Goal: Task Accomplishment & Management: Manage account settings

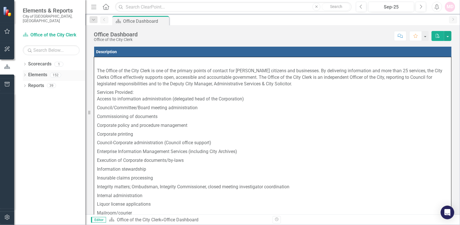
scroll to position [76, 0]
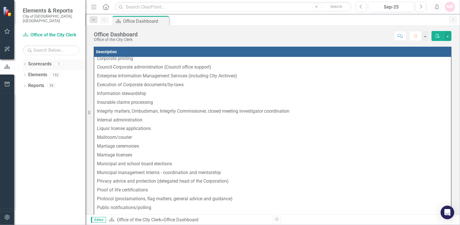
click at [51, 62] on link "Scorecards" at bounding box center [39, 64] width 23 height 7
click at [27, 61] on div "Dropdown Scorecards 1" at bounding box center [54, 64] width 62 height 11
click at [24, 62] on div "Dropdown" at bounding box center [25, 64] width 4 height 5
click at [44, 72] on link "Office of the City Clerk" at bounding box center [58, 75] width 54 height 7
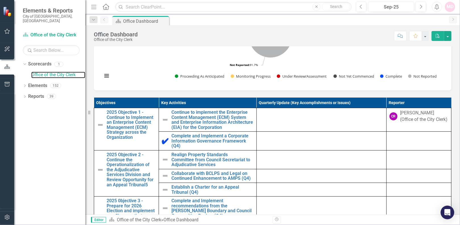
scroll to position [341, 0]
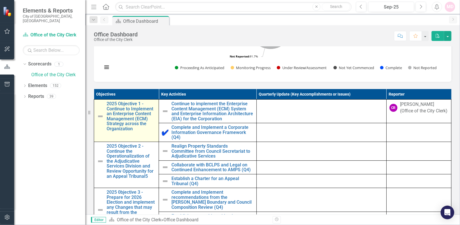
click at [100, 119] on img at bounding box center [100, 116] width 7 height 7
click at [112, 121] on link "2025 Objective 1 - Continue to Implement an Enterprise Content Management (ECM)…" at bounding box center [131, 116] width 49 height 30
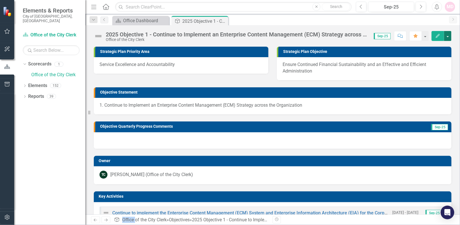
click at [450, 36] on button "button" at bounding box center [447, 36] width 7 height 10
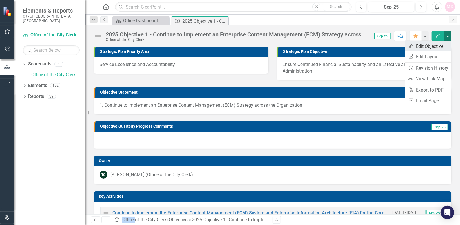
click at [431, 45] on link "Edit Edit Objective" at bounding box center [428, 46] width 46 height 11
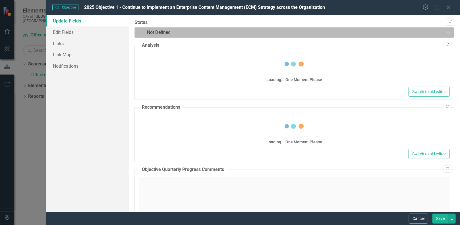
click at [193, 30] on div at bounding box center [289, 33] width 302 height 8
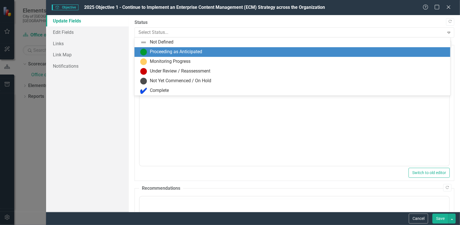
click at [181, 55] on div "Proceeding as Anticipated" at bounding box center [292, 52] width 316 height 10
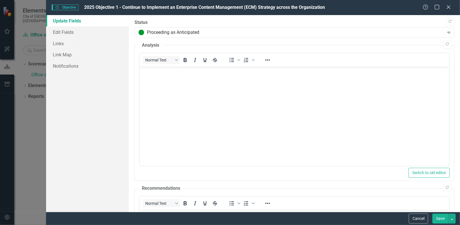
click at [440, 219] on button "Save" at bounding box center [440, 218] width 16 height 10
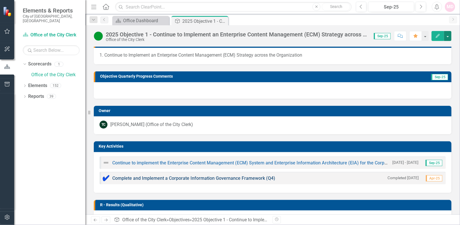
scroll to position [114, 0]
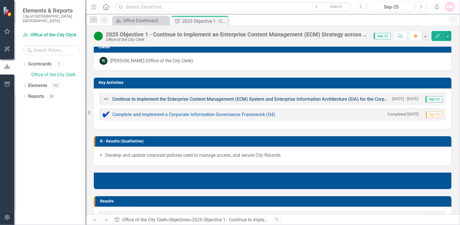
click at [175, 98] on link "Continue to implement the Enterprise Content Management (ECM) System and Enterp…" at bounding box center [255, 98] width 286 height 5
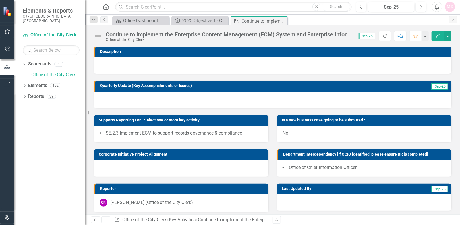
click at [440, 36] on icon "Edit" at bounding box center [437, 36] width 5 height 4
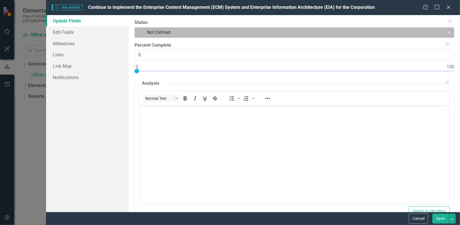
click at [173, 37] on div "Not Defined" at bounding box center [289, 33] width 308 height 10
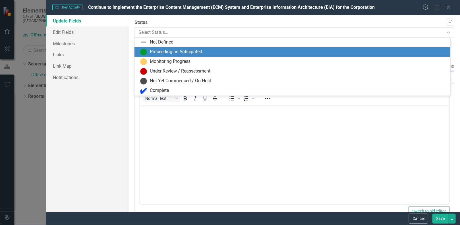
click at [175, 51] on div "Proceeding as Anticipated" at bounding box center [176, 52] width 52 height 7
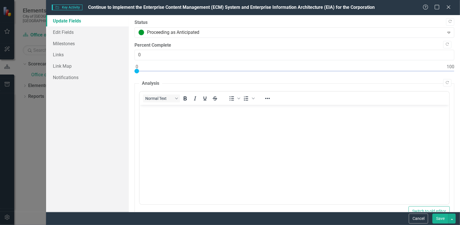
click at [438, 218] on button "Save" at bounding box center [440, 218] width 16 height 10
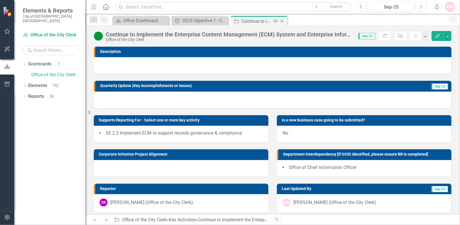
click at [282, 20] on icon "Close" at bounding box center [282, 21] width 6 height 5
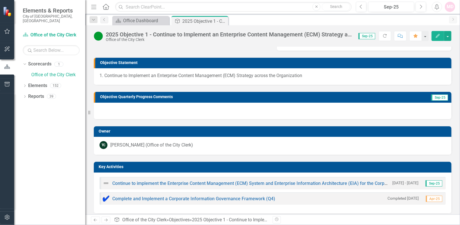
scroll to position [38, 0]
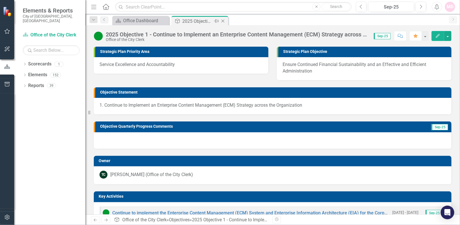
click at [221, 19] on icon "Close" at bounding box center [223, 21] width 6 height 5
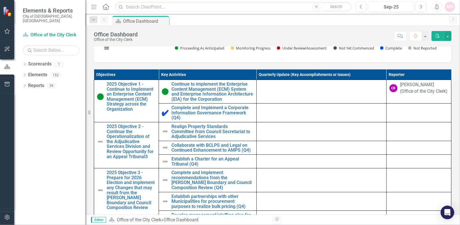
scroll to position [367, 0]
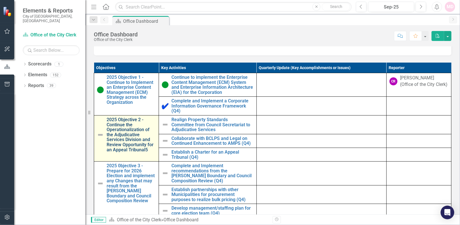
click at [135, 147] on link "2025 Objective 2 - Continue the Operationalization of the Adjudicative Services…" at bounding box center [131, 134] width 49 height 35
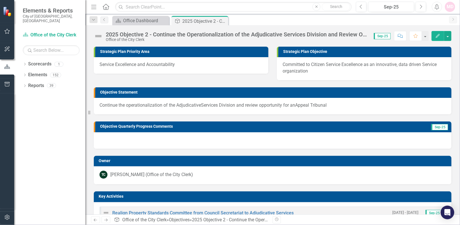
click at [435, 34] on button "Edit" at bounding box center [437, 36] width 12 height 10
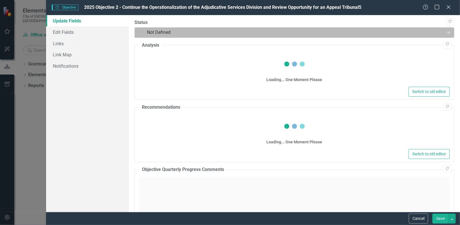
click at [205, 32] on div at bounding box center [289, 33] width 302 height 8
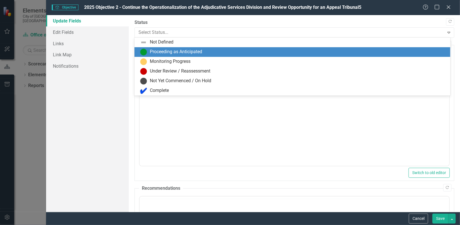
click at [203, 51] on div "Proceeding as Anticipated" at bounding box center [293, 52] width 306 height 7
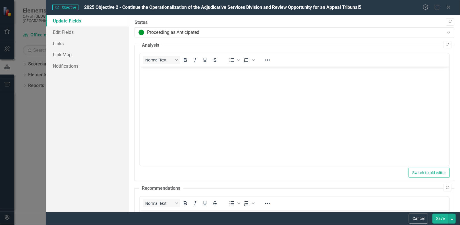
click at [442, 219] on button "Save" at bounding box center [440, 218] width 16 height 10
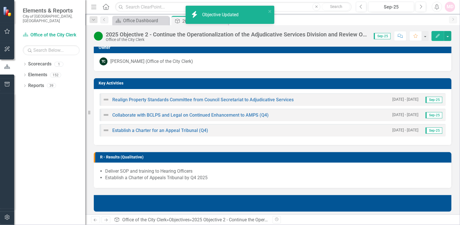
scroll to position [114, 0]
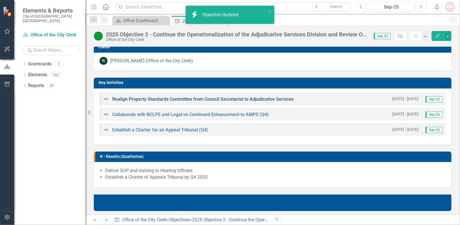
click at [184, 98] on link "Realign Property Standards Committee from Council Secretariat to Adjudicative S…" at bounding box center [202, 98] width 181 height 5
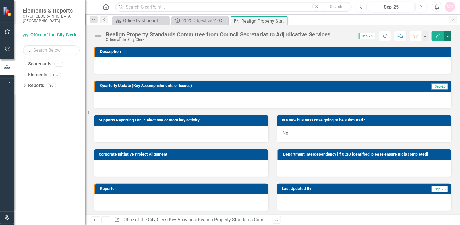
click at [450, 36] on button "button" at bounding box center [447, 36] width 7 height 10
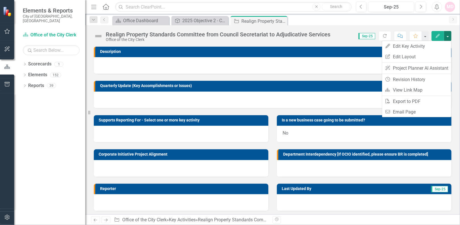
click at [434, 38] on button "Edit" at bounding box center [437, 36] width 12 height 10
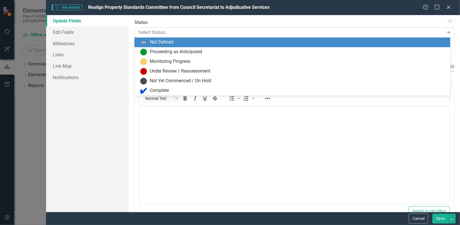
click at [195, 35] on div at bounding box center [289, 33] width 302 height 8
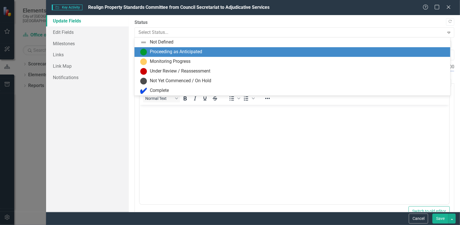
click at [196, 48] on div "Proceeding as Anticipated" at bounding box center [292, 52] width 316 height 10
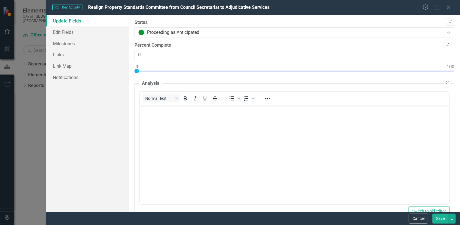
click at [440, 217] on button "Save" at bounding box center [440, 218] width 16 height 10
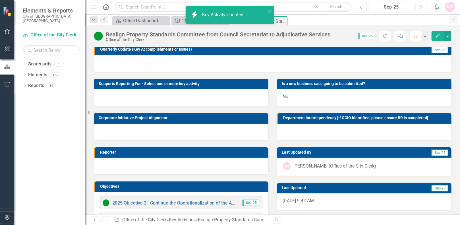
scroll to position [60, 0]
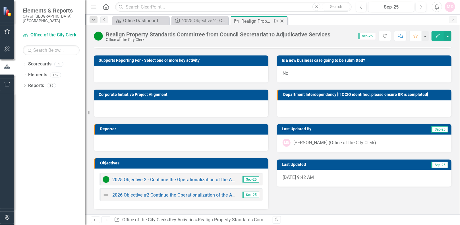
click at [281, 22] on icon "Close" at bounding box center [282, 21] width 6 height 5
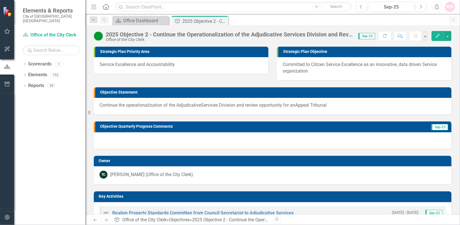
scroll to position [76, 0]
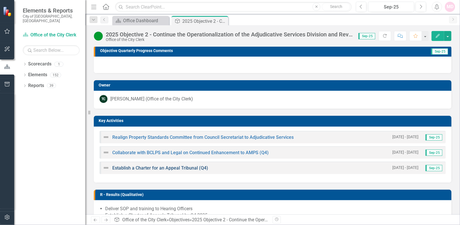
click at [165, 166] on link "Establish a Charter for an Appeal Tribunal (Q4)" at bounding box center [160, 167] width 96 height 5
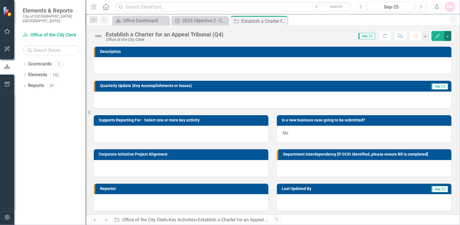
click at [448, 34] on button "button" at bounding box center [447, 36] width 7 height 10
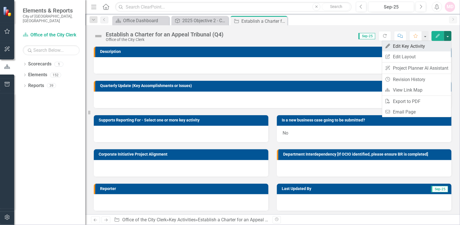
click at [420, 47] on link "Edit Edit Key Activity" at bounding box center [416, 46] width 69 height 11
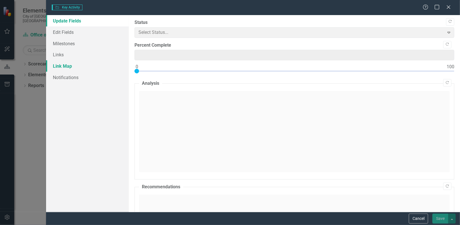
type input "0"
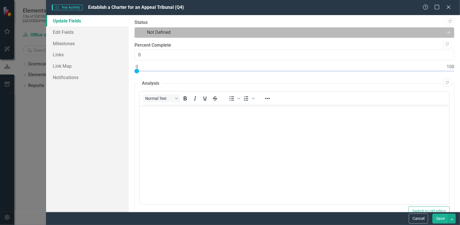
click at [162, 36] on div "Not Defined" at bounding box center [289, 33] width 308 height 10
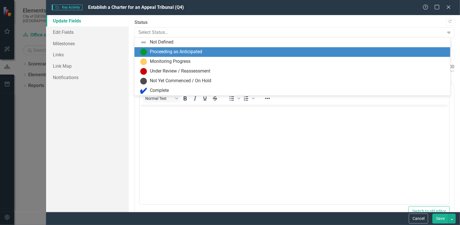
click at [162, 49] on div "Proceeding as Anticipated" at bounding box center [176, 52] width 52 height 7
click at [214, 31] on div at bounding box center [289, 33] width 302 height 8
click at [194, 52] on div "Proceeding as Anticipated" at bounding box center [176, 52] width 52 height 7
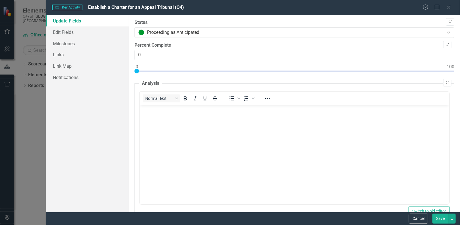
click at [437, 216] on button "Save" at bounding box center [440, 218] width 16 height 10
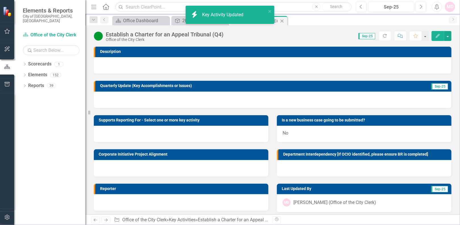
click at [283, 21] on icon "Close" at bounding box center [282, 21] width 6 height 5
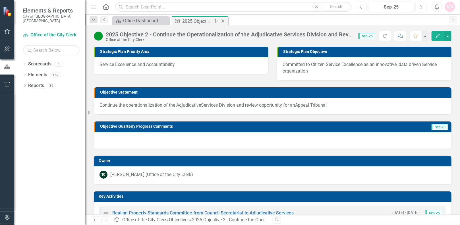
click at [221, 20] on icon "Close" at bounding box center [223, 21] width 6 height 5
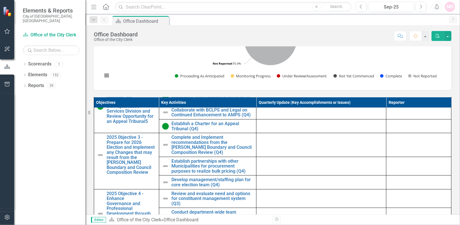
scroll to position [25, 0]
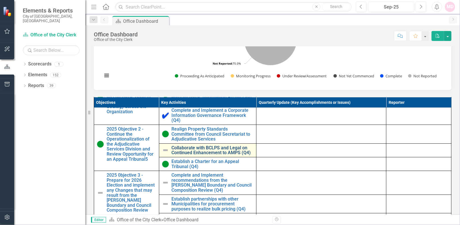
click at [223, 154] on link "Collaborate with BCLPS and Legal on Continued Enhancement to AMPS (Q4)" at bounding box center [213, 150] width 82 height 10
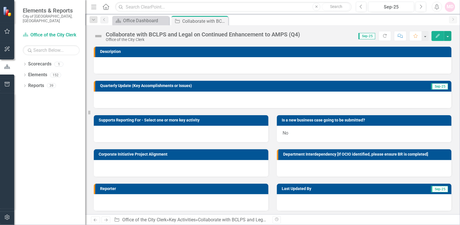
click at [434, 35] on button "Edit" at bounding box center [437, 36] width 12 height 10
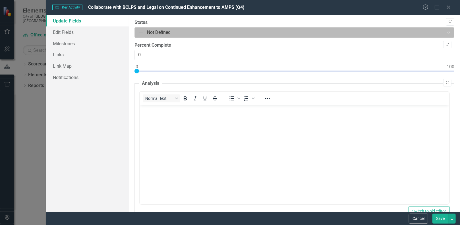
click at [182, 29] on div at bounding box center [289, 33] width 302 height 8
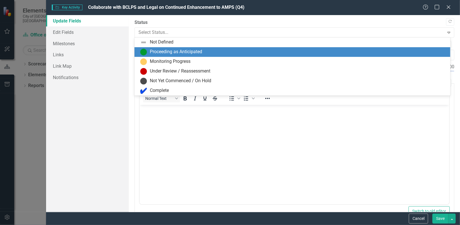
click at [178, 49] on div "Proceeding as Anticipated" at bounding box center [176, 52] width 52 height 7
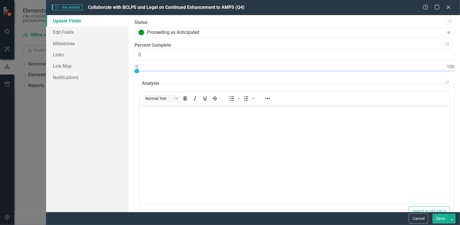
click at [439, 215] on button "Save" at bounding box center [440, 218] width 16 height 10
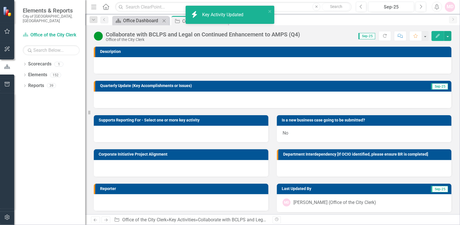
click at [145, 20] on div "Office Dashboard" at bounding box center [141, 20] width 37 height 7
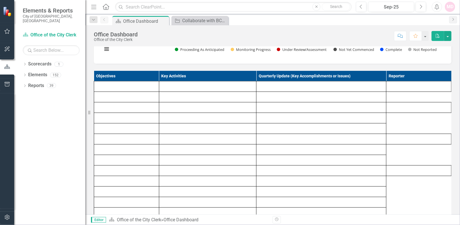
scroll to position [441, 0]
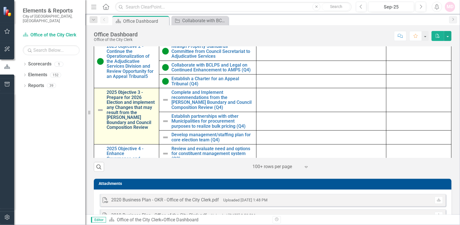
click at [126, 113] on link "2025 0bjective 3 - Prepare for 2026 Election and implement any Changes that may…" at bounding box center [131, 110] width 49 height 40
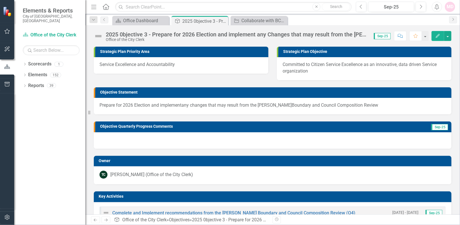
click at [440, 35] on icon "Edit" at bounding box center [437, 36] width 5 height 4
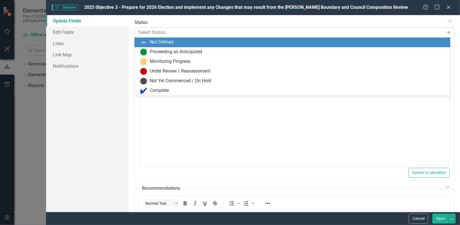
click at [202, 36] on div at bounding box center [289, 33] width 302 height 8
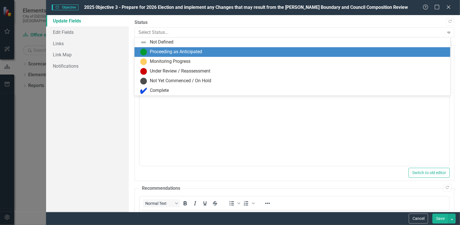
click at [208, 49] on div "Proceeding as Anticipated" at bounding box center [293, 52] width 306 height 7
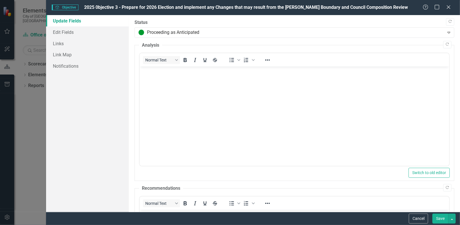
click at [443, 220] on button "Save" at bounding box center [440, 218] width 16 height 10
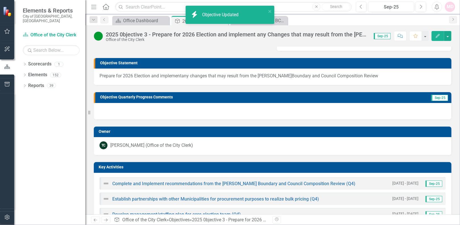
scroll to position [38, 0]
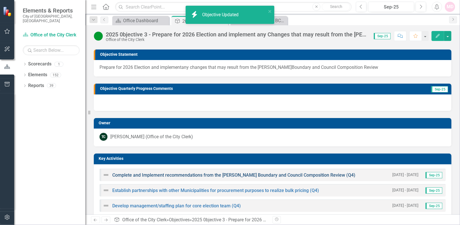
click at [194, 173] on link "Complete and Implement recommendations from the [PERSON_NAME] Boundary and Coun…" at bounding box center [233, 174] width 243 height 5
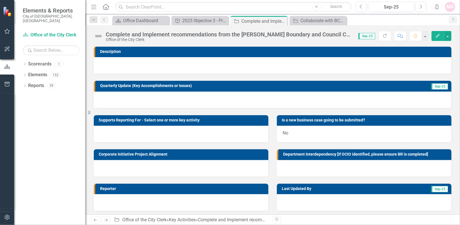
click at [438, 36] on icon "button" at bounding box center [437, 36] width 4 height 4
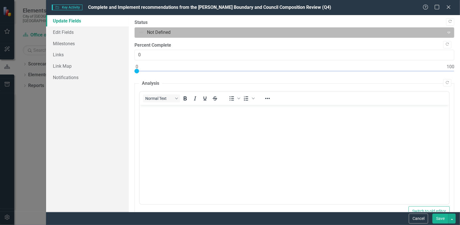
click at [181, 34] on div at bounding box center [289, 33] width 302 height 8
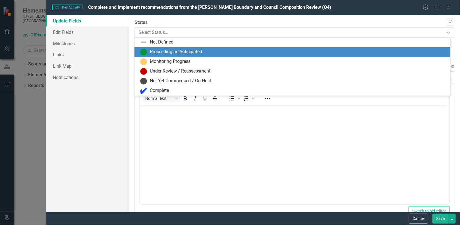
click at [179, 50] on div "Proceeding as Anticipated" at bounding box center [176, 52] width 52 height 7
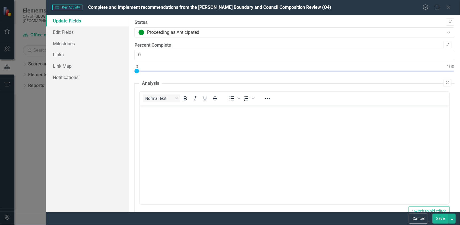
click at [440, 217] on button "Save" at bounding box center [440, 218] width 16 height 10
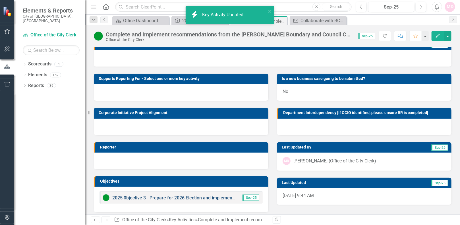
scroll to position [44, 0]
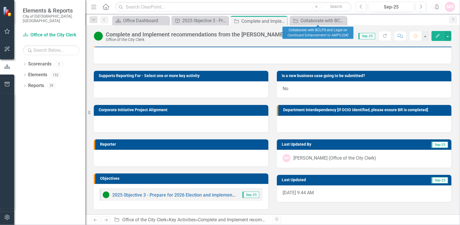
click at [0, 0] on icon "Close" at bounding box center [0, 0] width 0 height 0
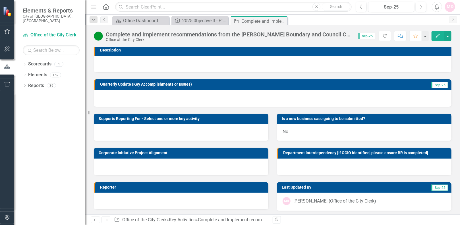
scroll to position [0, 0]
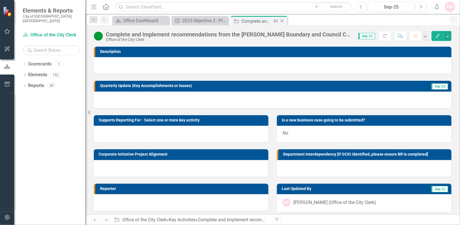
click at [282, 21] on icon "Close" at bounding box center [282, 21] width 6 height 5
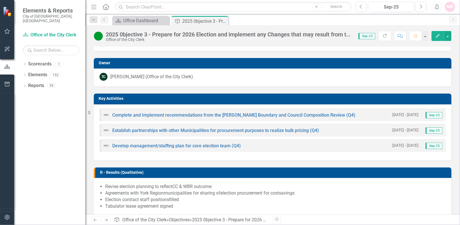
scroll to position [92, 0]
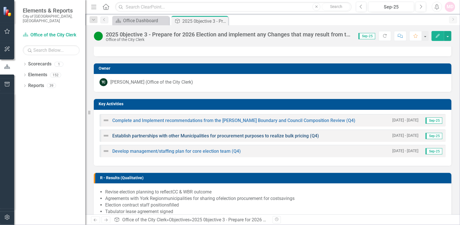
click at [141, 135] on link "Establish partnerships with other Municipalities for procurement purposes to re…" at bounding box center [215, 135] width 207 height 5
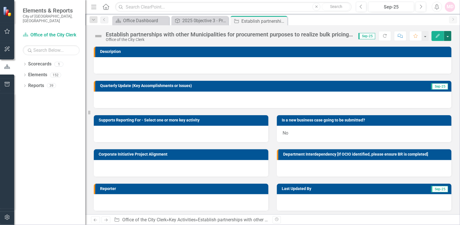
drag, startPoint x: 448, startPoint y: 37, endPoint x: 445, endPoint y: 38, distance: 3.5
click at [448, 37] on button "button" at bounding box center [447, 36] width 7 height 10
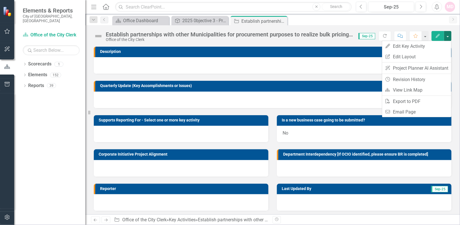
click at [438, 38] on button "Edit" at bounding box center [437, 36] width 12 height 10
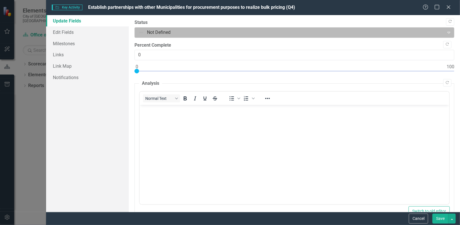
click at [148, 31] on div at bounding box center [289, 33] width 302 height 8
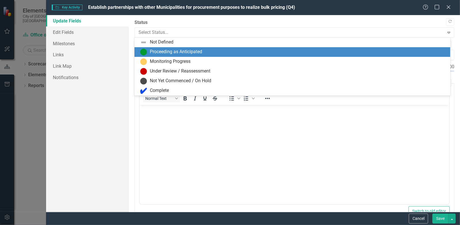
click at [154, 50] on div "Proceeding as Anticipated" at bounding box center [176, 52] width 52 height 7
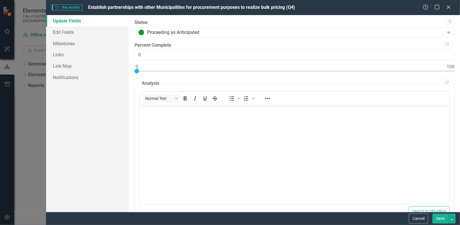
click at [437, 218] on button "Save" at bounding box center [440, 218] width 16 height 10
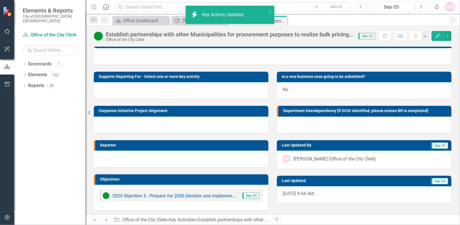
scroll to position [44, 0]
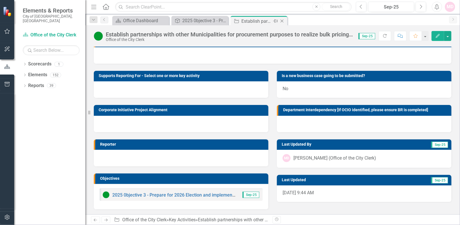
click at [282, 21] on icon at bounding box center [281, 21] width 3 height 3
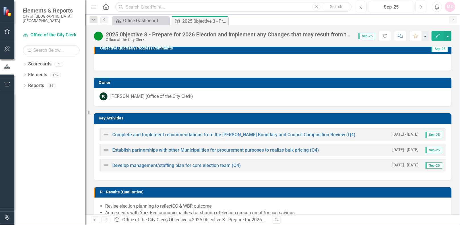
scroll to position [151, 0]
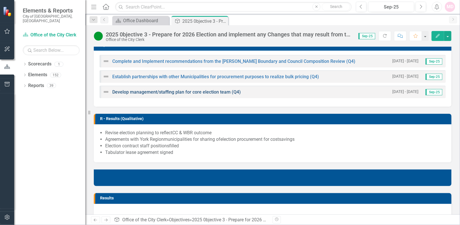
click at [139, 91] on link "Develop management/staffing plan for core election team (Q4)" at bounding box center [176, 91] width 128 height 5
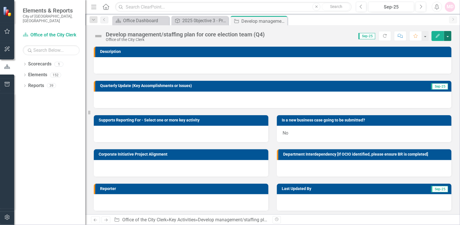
click at [448, 35] on button "button" at bounding box center [447, 36] width 7 height 10
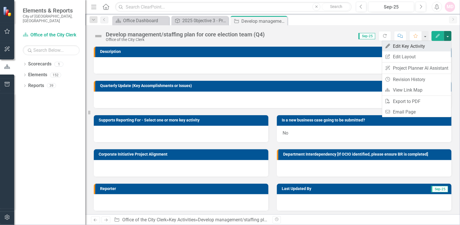
click at [397, 44] on link "Edit Edit Key Activity" at bounding box center [416, 46] width 69 height 11
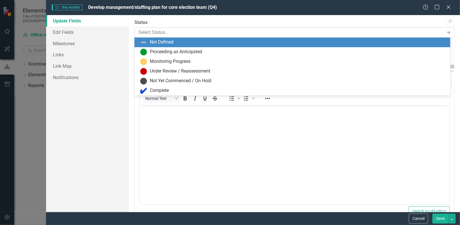
click at [164, 31] on div at bounding box center [289, 33] width 302 height 8
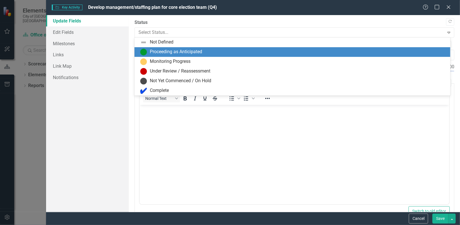
click at [164, 53] on div "Proceeding as Anticipated" at bounding box center [176, 52] width 52 height 7
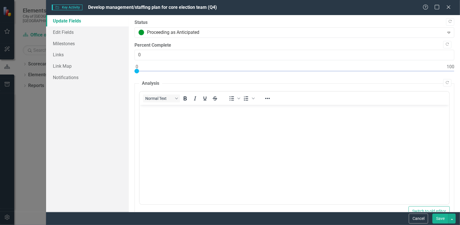
click at [435, 218] on button "Save" at bounding box center [440, 218] width 16 height 10
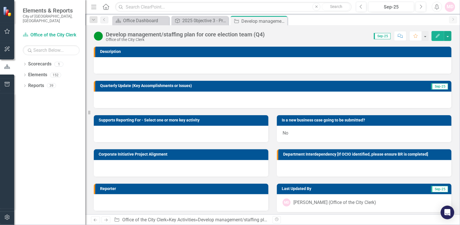
click at [0, 0] on icon "Close" at bounding box center [0, 0] width 0 height 0
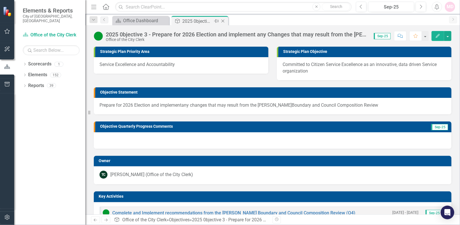
click at [223, 21] on icon "Close" at bounding box center [223, 21] width 6 height 5
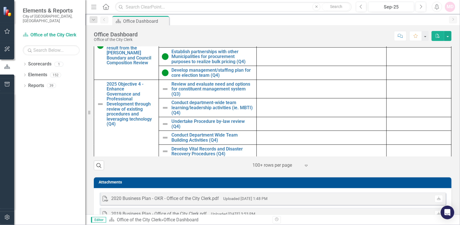
scroll to position [451, 0]
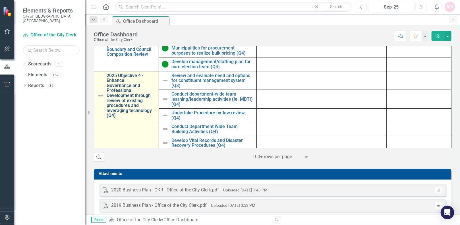
click at [123, 108] on link "2025 Objective 4 - Enhance Governance and Professional Development through revi…" at bounding box center [131, 95] width 49 height 45
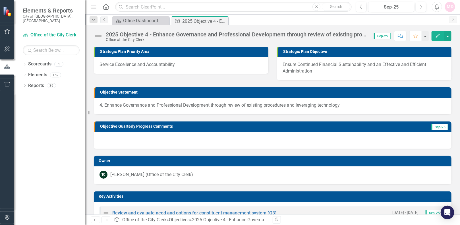
click at [441, 37] on button "Edit" at bounding box center [437, 36] width 12 height 10
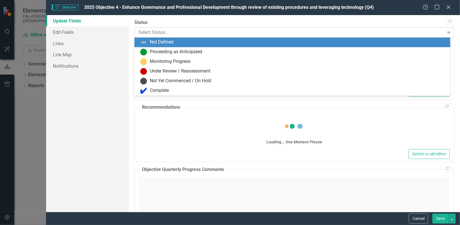
click at [147, 33] on div at bounding box center [289, 33] width 302 height 8
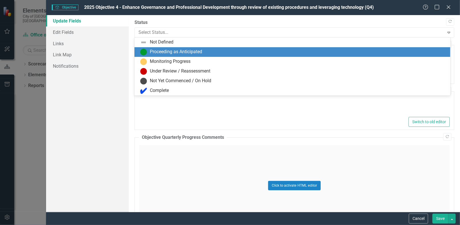
click at [151, 47] on div "Proceeding as Anticipated" at bounding box center [292, 52] width 316 height 10
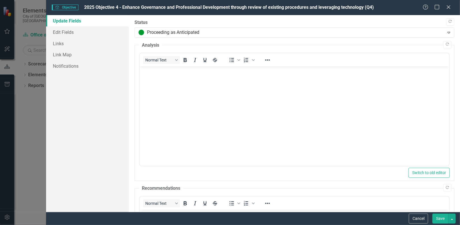
click at [441, 220] on button "Save" at bounding box center [440, 218] width 16 height 10
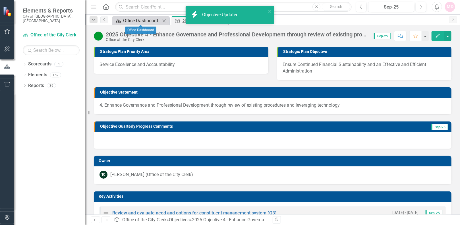
click at [146, 23] on div "Office Dashboard" at bounding box center [141, 20] width 37 height 7
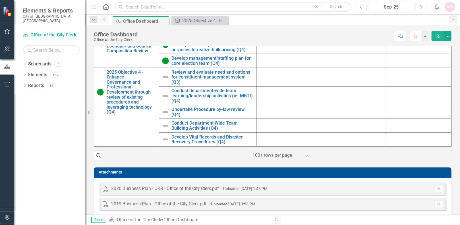
scroll to position [465, 0]
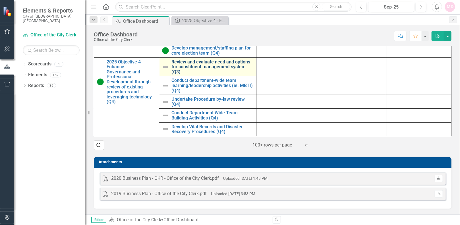
click at [185, 66] on link "Review and evaluate need and options for constituent management system (Q3)" at bounding box center [213, 66] width 82 height 15
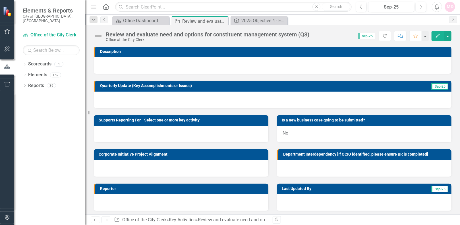
click at [435, 35] on icon "Edit" at bounding box center [437, 36] width 5 height 4
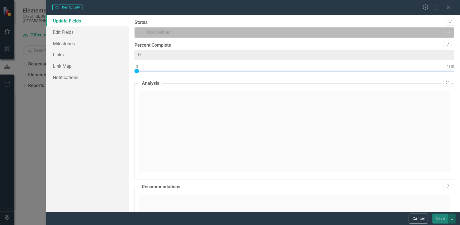
click at [173, 36] on div at bounding box center [289, 33] width 302 height 8
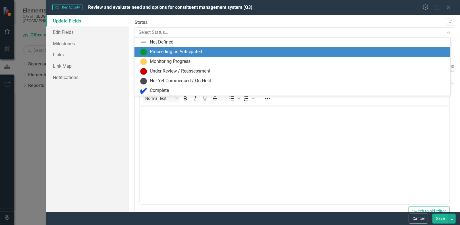
click at [171, 51] on div "Proceeding as Anticipated" at bounding box center [176, 52] width 52 height 7
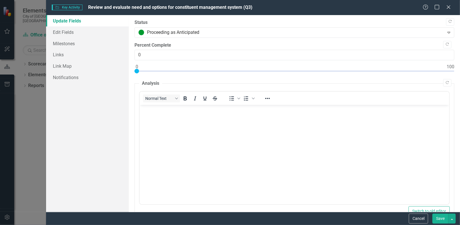
click at [437, 216] on button "Save" at bounding box center [440, 218] width 16 height 10
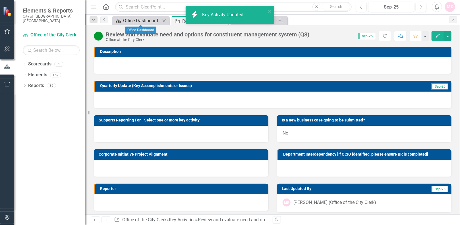
click at [141, 19] on div "Office Dashboard" at bounding box center [141, 20] width 37 height 7
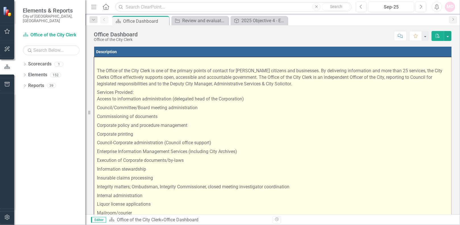
scroll to position [121, 0]
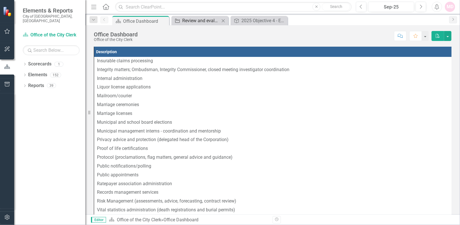
click at [192, 21] on div "Review and evaluate need and options for constituent management system (Q3)" at bounding box center [200, 20] width 37 height 7
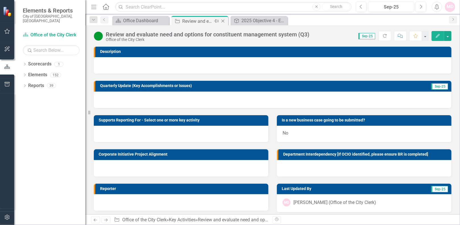
click at [222, 20] on icon "Close" at bounding box center [223, 21] width 6 height 5
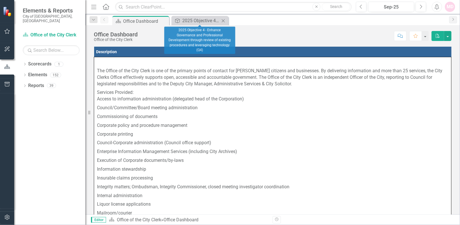
click at [222, 19] on icon at bounding box center [223, 20] width 3 height 3
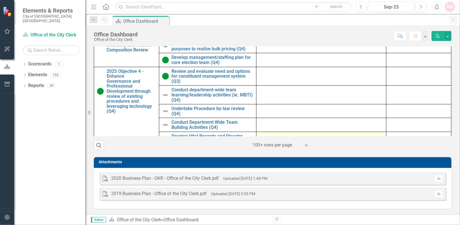
scroll to position [63, 0]
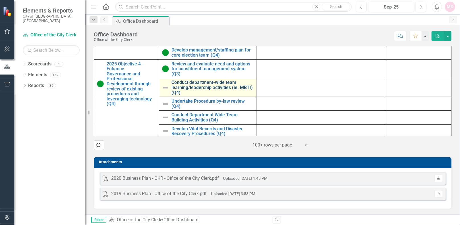
click at [198, 82] on link "Conduct department-wide team learning/leadership activities (ie. MBTI) (Q4)" at bounding box center [213, 87] width 82 height 15
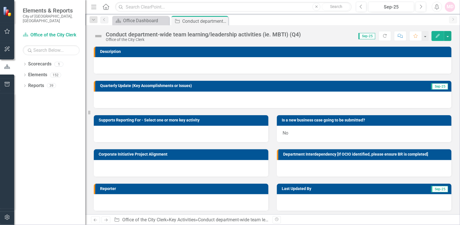
click at [437, 36] on icon "Edit" at bounding box center [437, 36] width 5 height 4
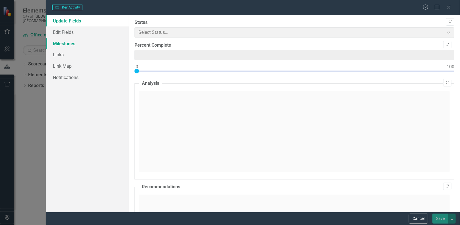
type input "0"
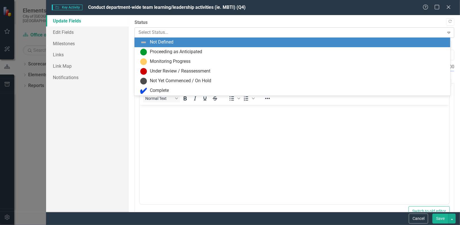
click at [153, 30] on div at bounding box center [289, 33] width 302 height 8
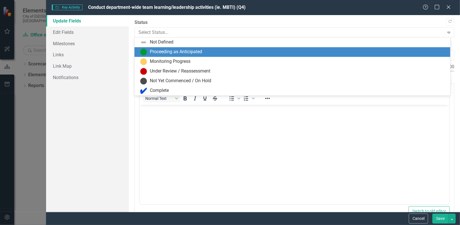
click at [156, 53] on div "Proceeding as Anticipated" at bounding box center [176, 52] width 52 height 7
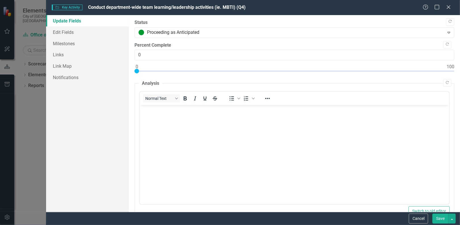
click at [438, 216] on button "Save" at bounding box center [440, 218] width 16 height 10
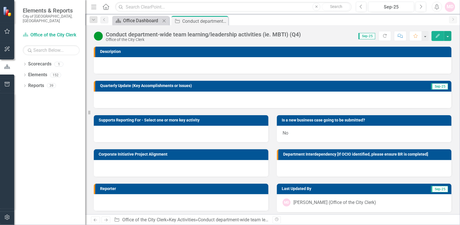
click at [143, 22] on div "Office Dashboard" at bounding box center [141, 20] width 37 height 7
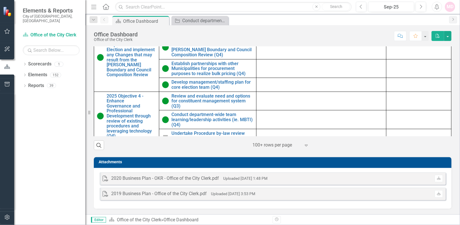
scroll to position [63, 0]
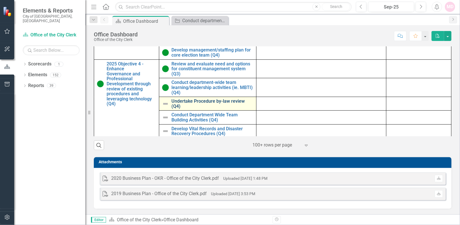
click at [194, 100] on link "Undertake Procedure by-law review (Q4)" at bounding box center [213, 104] width 82 height 10
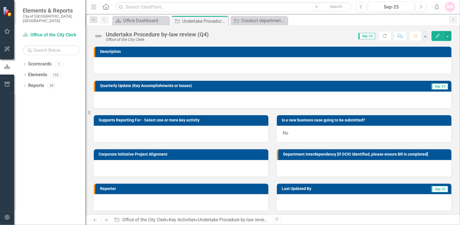
click at [440, 35] on button "Edit" at bounding box center [437, 36] width 12 height 10
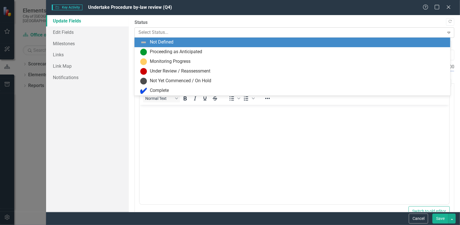
click at [189, 32] on div at bounding box center [289, 33] width 302 height 8
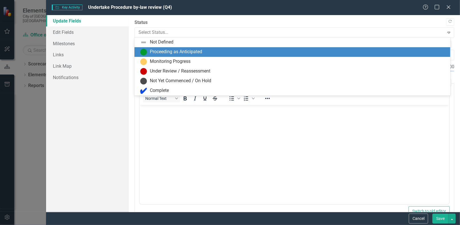
click at [188, 51] on div "Proceeding as Anticipated" at bounding box center [176, 52] width 52 height 7
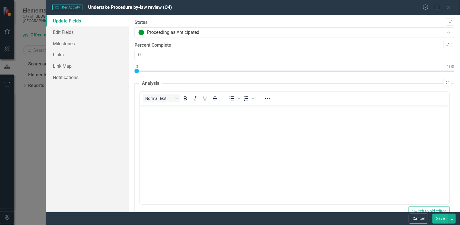
click at [442, 219] on button "Save" at bounding box center [440, 218] width 16 height 10
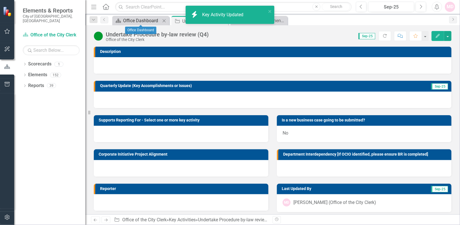
click at [138, 20] on div "Office Dashboard" at bounding box center [141, 20] width 37 height 7
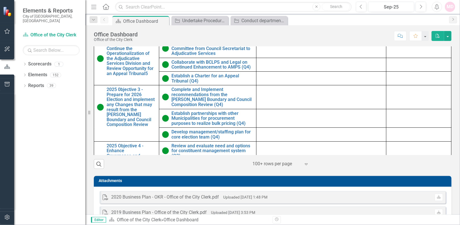
scroll to position [63, 0]
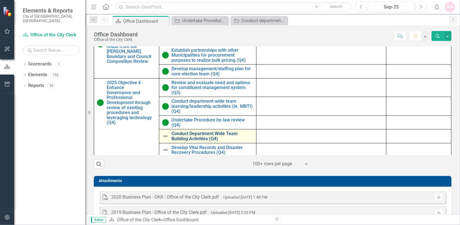
click at [176, 140] on link "Conduct Department Wide Team Building Activities (Q4)" at bounding box center [213, 136] width 82 height 10
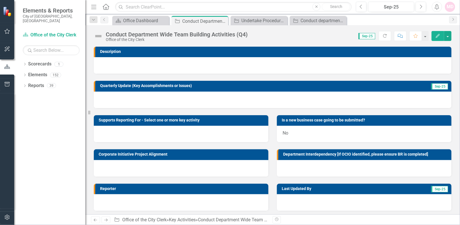
click at [436, 37] on icon "Edit" at bounding box center [437, 36] width 5 height 4
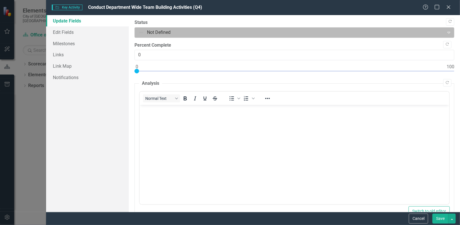
click at [159, 30] on div at bounding box center [289, 33] width 302 height 8
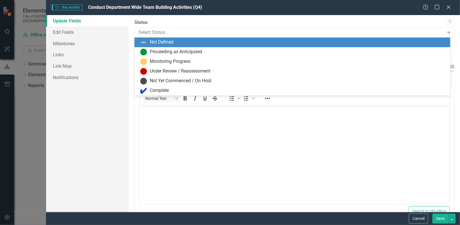
drag, startPoint x: 165, startPoint y: 44, endPoint x: 166, endPoint y: 47, distance: 3.5
click at [166, 46] on div "Not Defined" at bounding box center [292, 42] width 316 height 10
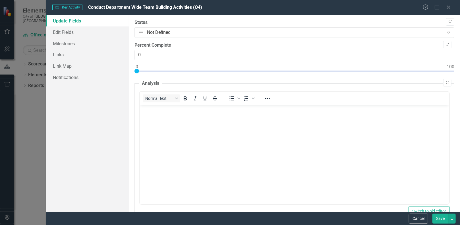
click at [166, 49] on div "Percent Complete 0" at bounding box center [294, 51] width 320 height 18
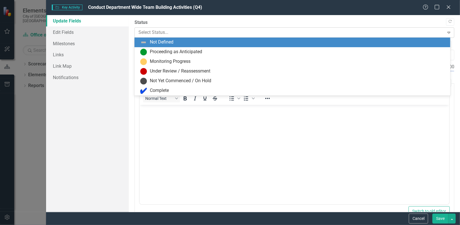
click at [172, 31] on div at bounding box center [289, 33] width 302 height 8
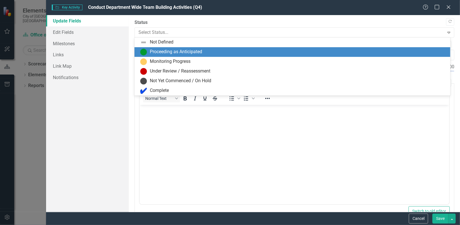
click at [169, 53] on div "Proceeding as Anticipated" at bounding box center [176, 52] width 52 height 7
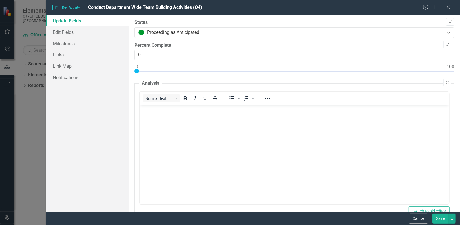
click at [442, 218] on button "Save" at bounding box center [440, 218] width 16 height 10
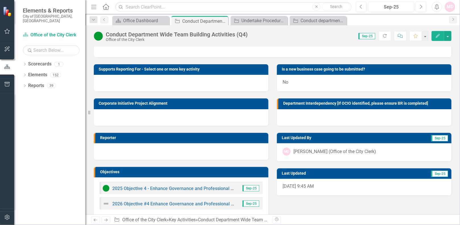
scroll to position [60, 0]
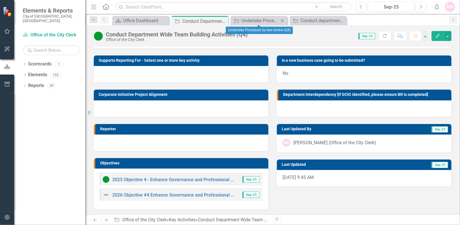
click at [280, 18] on icon "Close" at bounding box center [282, 20] width 6 height 5
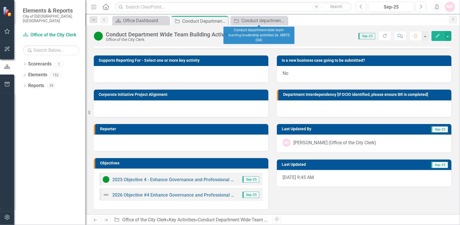
click at [0, 0] on icon "Close" at bounding box center [0, 0] width 0 height 0
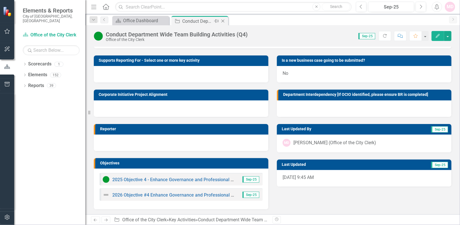
click at [202, 19] on div "Conduct Department Wide Team Building Activities (Q4)" at bounding box center [197, 21] width 30 height 7
click at [157, 20] on div "Office Dashboard" at bounding box center [141, 20] width 37 height 7
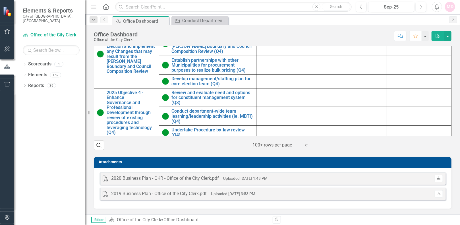
scroll to position [67, 0]
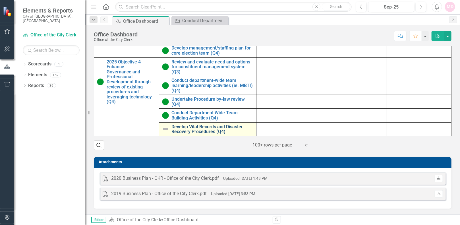
click at [195, 124] on link "Develop Vital Records and Disaster Recovery Procedures (Q4)" at bounding box center [213, 129] width 82 height 10
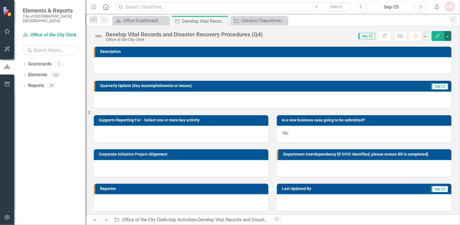
click at [447, 38] on button "button" at bounding box center [447, 36] width 7 height 10
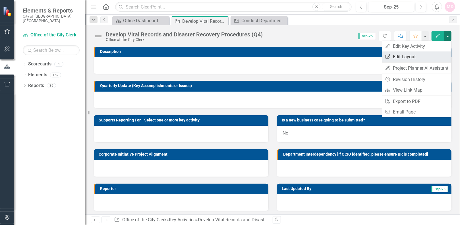
click at [405, 53] on link "Edit Report Edit Layout" at bounding box center [416, 56] width 69 height 11
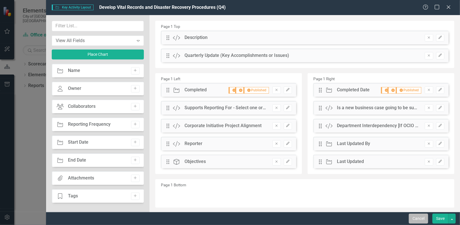
click at [422, 217] on button "Cancel" at bounding box center [417, 218] width 19 height 10
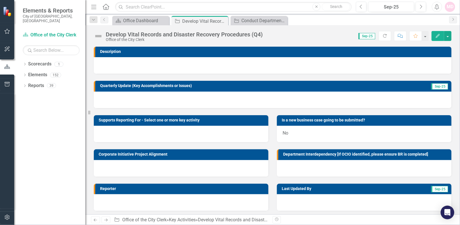
click at [437, 34] on icon "Edit" at bounding box center [437, 36] width 5 height 4
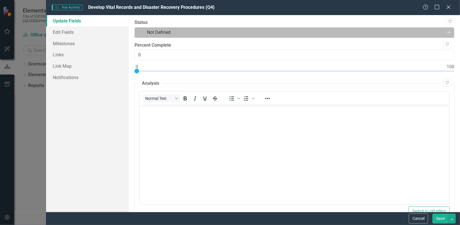
click at [228, 33] on div at bounding box center [289, 33] width 302 height 8
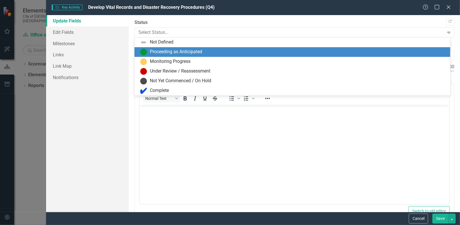
click at [222, 50] on div "Proceeding as Anticipated" at bounding box center [293, 52] width 306 height 7
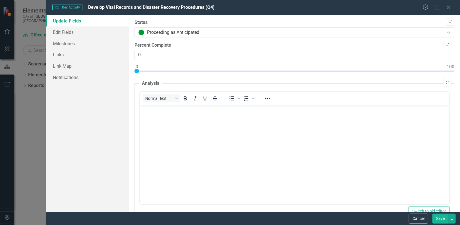
click at [437, 219] on button "Save" at bounding box center [440, 218] width 16 height 10
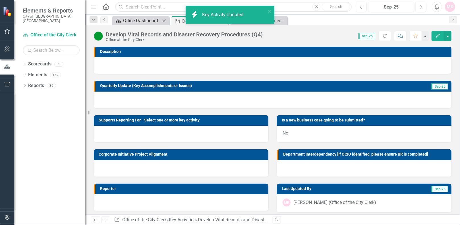
click at [144, 17] on div "Office Dashboard" at bounding box center [141, 20] width 37 height 7
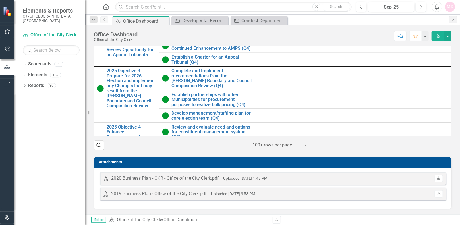
scroll to position [313, 0]
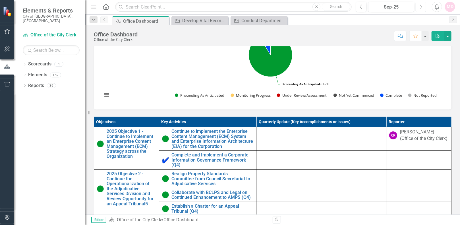
click at [423, 7] on button "Next" at bounding box center [420, 7] width 11 height 10
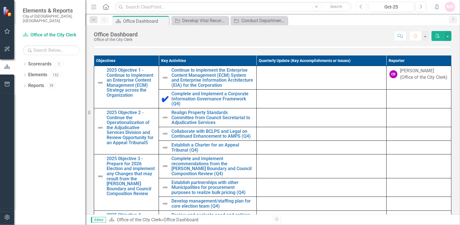
click at [360, 7] on icon "Previous" at bounding box center [360, 6] width 3 height 5
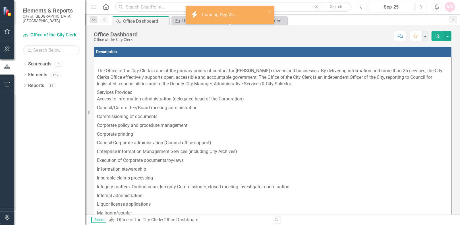
click at [360, 7] on icon "Previous" at bounding box center [360, 6] width 3 height 5
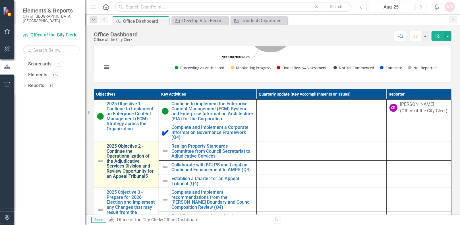
click at [133, 168] on link "2025 Objective 2 - Continue the Operationalization of the Adjudicative Services…" at bounding box center [131, 160] width 49 height 35
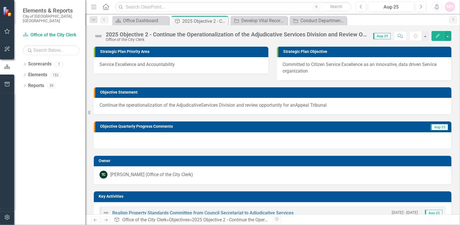
click at [438, 37] on icon "Edit" at bounding box center [437, 36] width 5 height 4
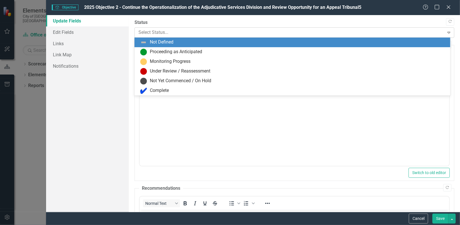
click at [225, 35] on div at bounding box center [289, 33] width 302 height 8
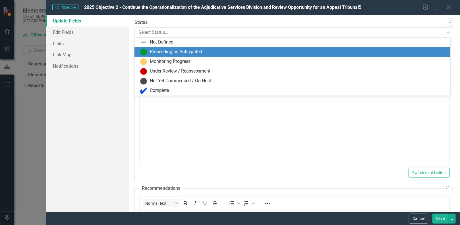
click at [222, 56] on div "Proceeding as Anticipated" at bounding box center [292, 52] width 316 height 10
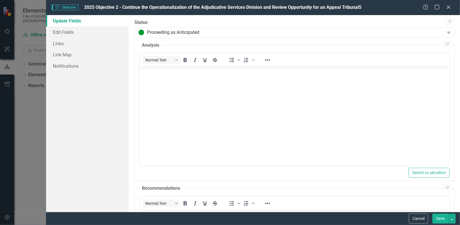
click at [438, 217] on button "Save" at bounding box center [440, 218] width 16 height 10
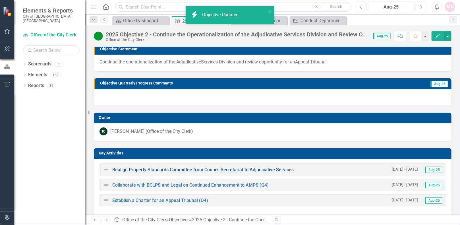
scroll to position [76, 0]
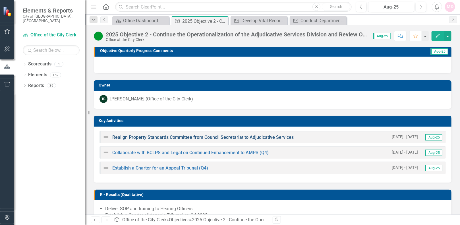
click at [160, 137] on link "Realign Property Standards Committee from Council Secretariat to Adjudicative S…" at bounding box center [202, 136] width 181 height 5
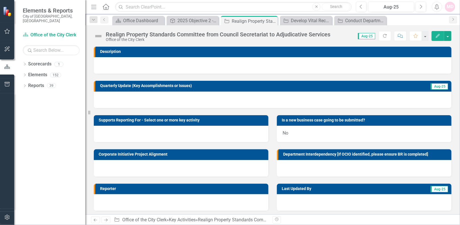
click at [438, 34] on icon "button" at bounding box center [437, 36] width 4 height 4
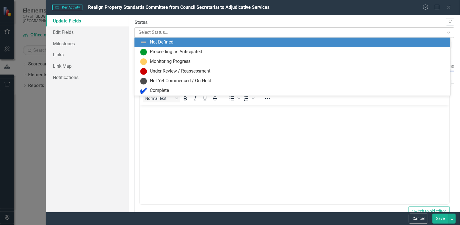
click at [150, 31] on div at bounding box center [289, 33] width 302 height 8
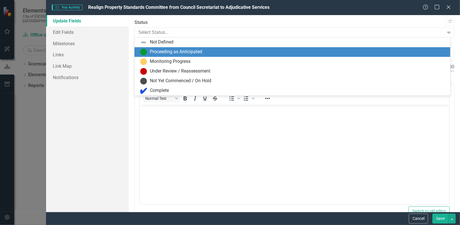
click at [163, 50] on div "Proceeding as Anticipated" at bounding box center [176, 52] width 52 height 7
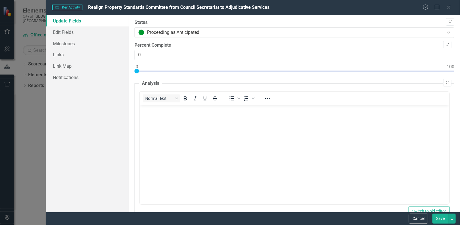
click at [438, 220] on button "Save" at bounding box center [440, 218] width 16 height 10
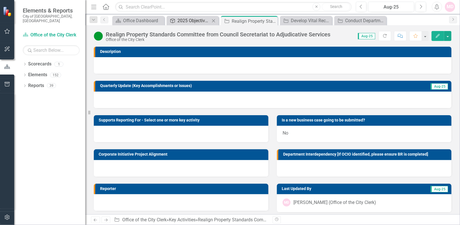
click at [185, 21] on div "2025 Objective 2 - Continue the Operationalization of the Adjudicative Services…" at bounding box center [193, 20] width 33 height 7
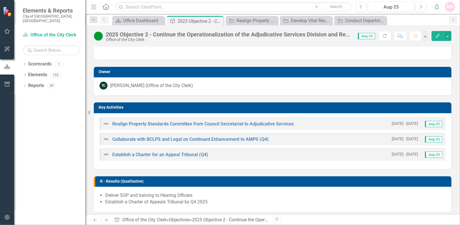
scroll to position [189, 0]
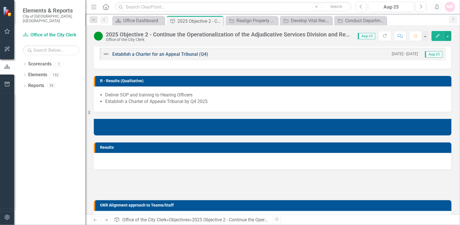
click at [176, 53] on link "Establish a Charter for an Appeal Tribunal (Q4)" at bounding box center [160, 53] width 96 height 5
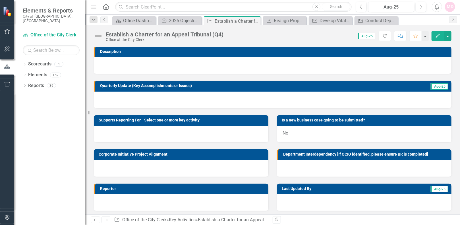
click at [437, 35] on icon "Edit" at bounding box center [437, 36] width 5 height 4
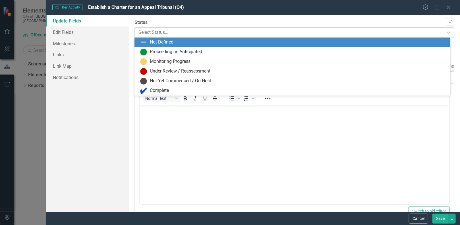
click at [189, 36] on div at bounding box center [289, 33] width 302 height 8
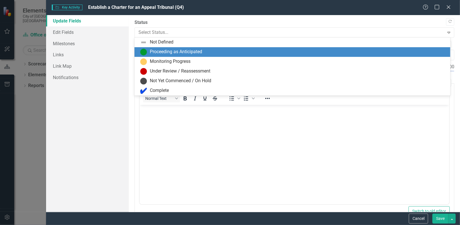
click at [189, 54] on div "Proceeding as Anticipated" at bounding box center [176, 52] width 52 height 7
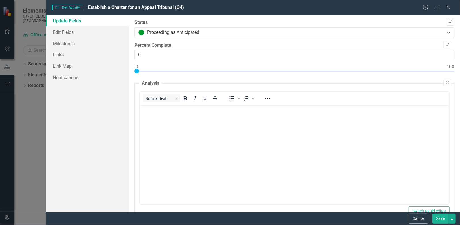
click at [440, 219] on button "Save" at bounding box center [440, 218] width 16 height 10
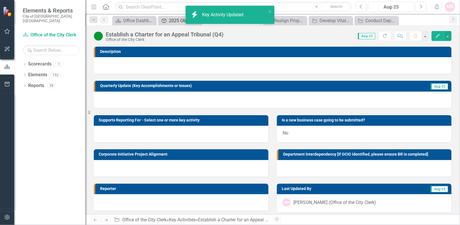
click at [178, 21] on div "2025 Objective 2 - Continue the Operationalization of the Adjudicative Services…" at bounding box center [181, 20] width 24 height 7
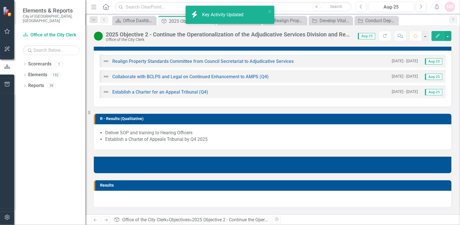
scroll to position [114, 0]
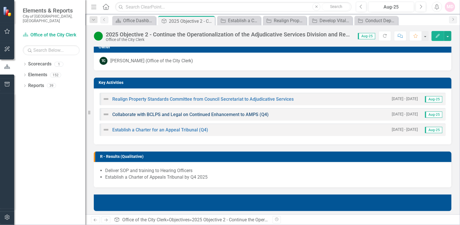
click at [188, 114] on link "Collaborate with BCLPS and Legal on Continued Enhancement to AMPS (Q4)" at bounding box center [190, 114] width 156 height 5
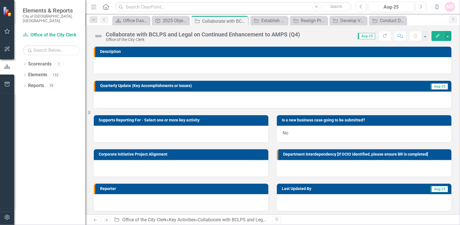
click at [436, 34] on icon "Edit" at bounding box center [437, 36] width 5 height 4
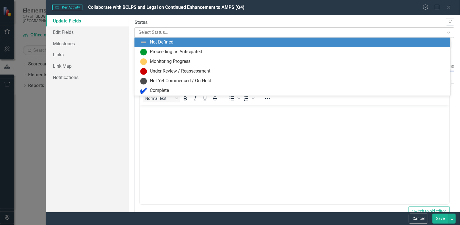
click at [201, 36] on div "Select Status..." at bounding box center [289, 33] width 308 height 10
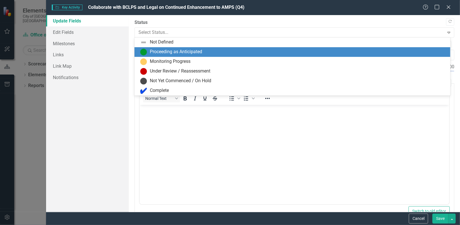
click at [207, 53] on div "Proceeding as Anticipated" at bounding box center [293, 52] width 306 height 7
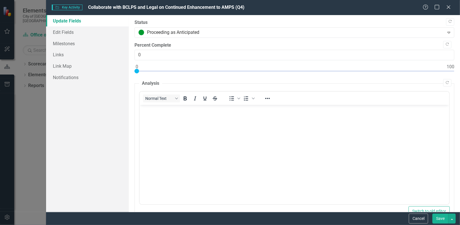
click at [440, 218] on button "Save" at bounding box center [440, 218] width 16 height 10
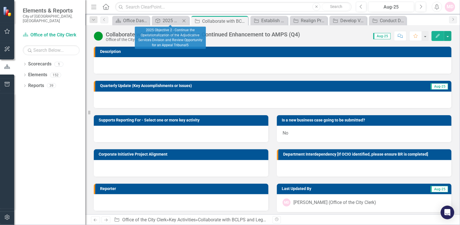
click at [185, 19] on icon "Close" at bounding box center [184, 20] width 6 height 5
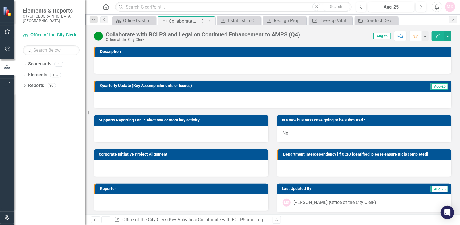
click at [184, 19] on div "Collaborate with BCLPS and Legal on Continued Enhancement to AMPS (Q4)" at bounding box center [184, 21] width 30 height 7
click at [207, 21] on icon "Close" at bounding box center [210, 21] width 6 height 5
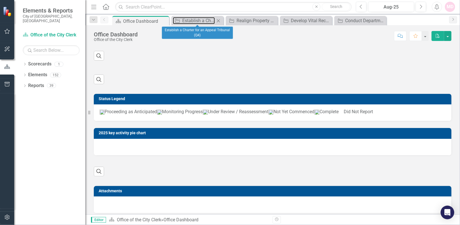
click at [214, 20] on div "Establish a Charter for an Appeal Tribunal (Q4)" at bounding box center [198, 20] width 33 height 7
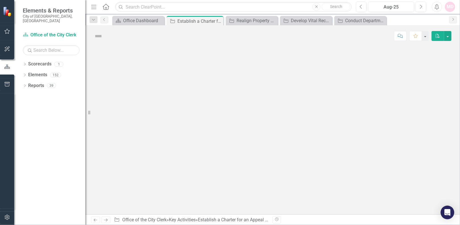
click at [0, 0] on icon "Close" at bounding box center [0, 0] width 0 height 0
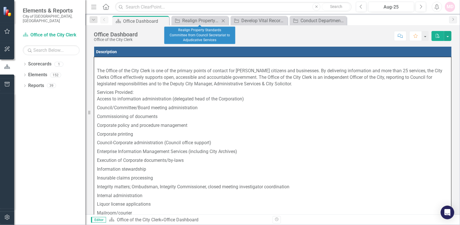
click at [223, 20] on icon at bounding box center [223, 20] width 3 height 3
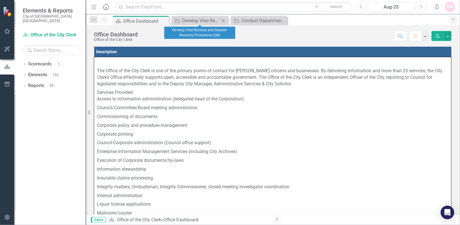
click at [223, 20] on icon at bounding box center [223, 20] width 3 height 3
click at [0, 0] on icon "Close" at bounding box center [0, 0] width 0 height 0
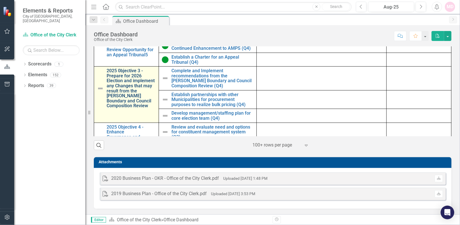
click at [128, 95] on link "2025 0bjective 3 - Prepare for 2026 Election and implement any Changes that may…" at bounding box center [131, 88] width 49 height 40
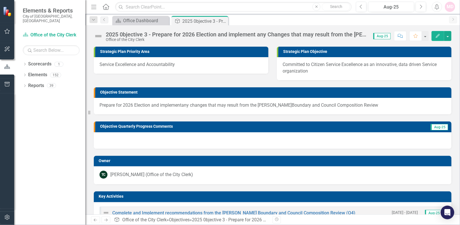
click at [437, 34] on icon "Edit" at bounding box center [437, 36] width 5 height 4
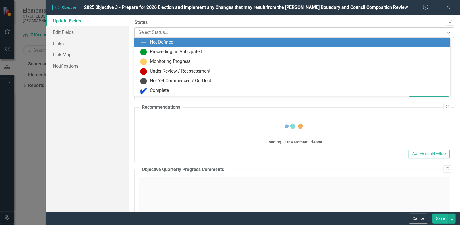
click at [232, 31] on div at bounding box center [289, 33] width 302 height 8
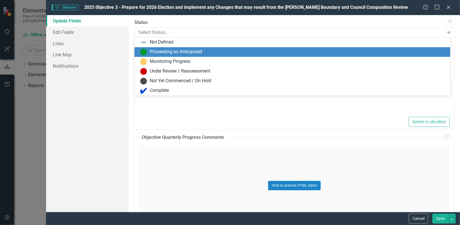
click at [222, 53] on div "Proceeding as Anticipated" at bounding box center [293, 52] width 306 height 7
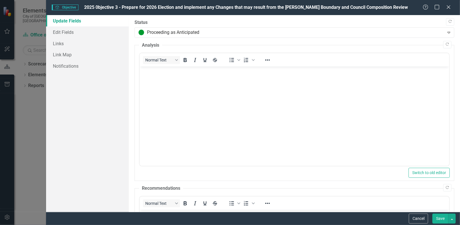
click at [440, 216] on button "Save" at bounding box center [440, 218] width 16 height 10
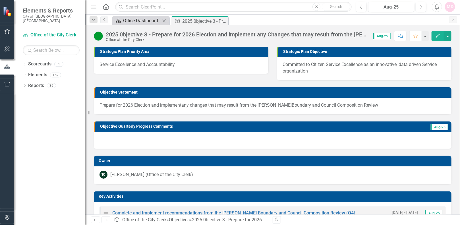
click at [133, 22] on div "Office Dashboard" at bounding box center [141, 20] width 37 height 7
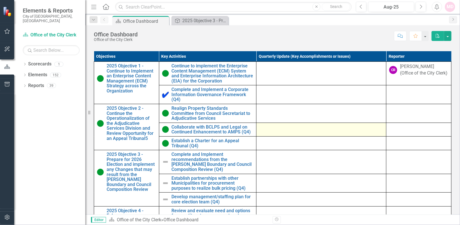
click at [323, 136] on td at bounding box center [321, 129] width 130 height 14
click at [326, 131] on div at bounding box center [321, 127] width 124 height 7
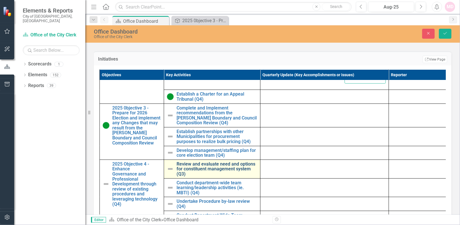
scroll to position [188, 0]
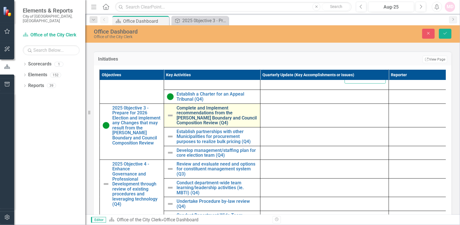
click at [219, 116] on link "Complete and Implement recommendations from the [PERSON_NAME] Boundary and Coun…" at bounding box center [216, 115] width 81 height 20
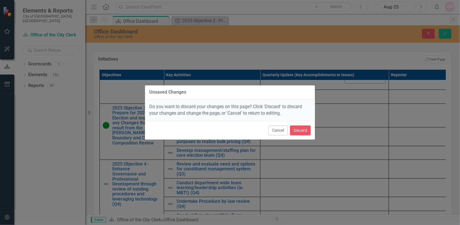
click at [219, 116] on div "Unsaved Changes Do you want to discard your changes on this page? Click 'Discar…" at bounding box center [230, 112] width 170 height 55
click at [304, 130] on button "Discard" at bounding box center [300, 130] width 21 height 10
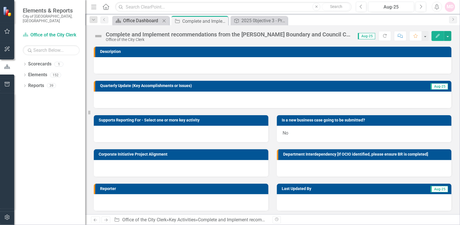
click at [147, 21] on div "Office Dashboard" at bounding box center [141, 20] width 37 height 7
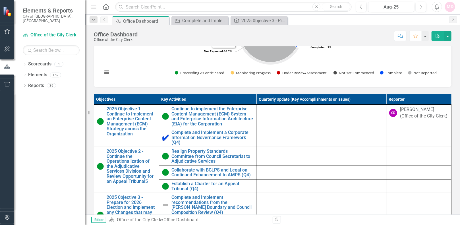
scroll to position [416, 0]
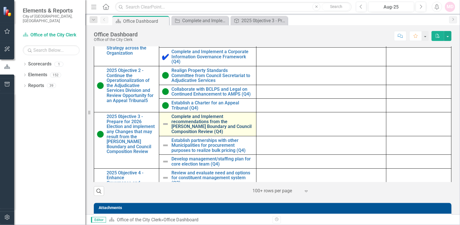
click at [190, 119] on link "Complete and Implement recommendations from the [PERSON_NAME] Boundary and Coun…" at bounding box center [213, 124] width 82 height 20
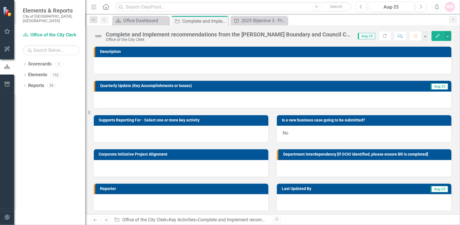
click at [439, 34] on icon "Edit" at bounding box center [437, 36] width 5 height 4
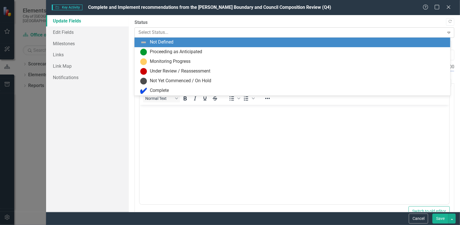
click at [194, 31] on div at bounding box center [289, 33] width 302 height 8
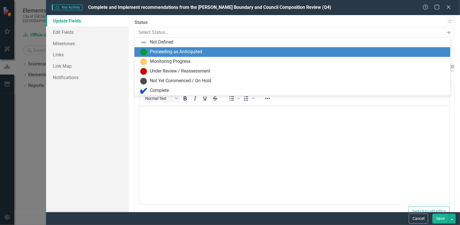
click at [201, 51] on div "Proceeding as Anticipated" at bounding box center [176, 52] width 52 height 7
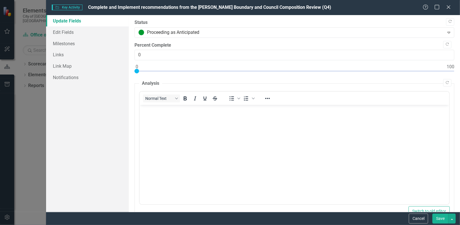
click at [444, 220] on button "Save" at bounding box center [440, 218] width 16 height 10
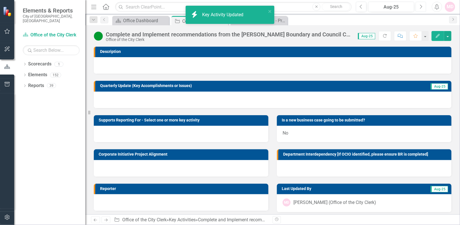
click at [420, 7] on icon "Next" at bounding box center [420, 6] width 3 height 5
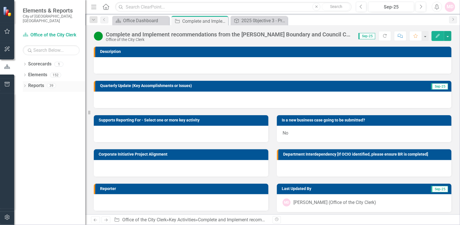
click at [23, 85] on icon "Dropdown" at bounding box center [25, 86] width 4 height 3
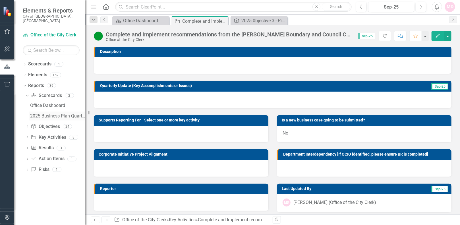
click at [57, 113] on div "2025 Business Plan Quarterly Dashboard" at bounding box center [57, 115] width 55 height 5
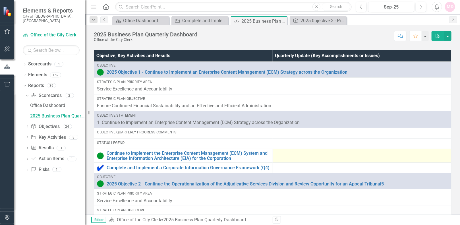
click at [298, 156] on div at bounding box center [362, 154] width 173 height 7
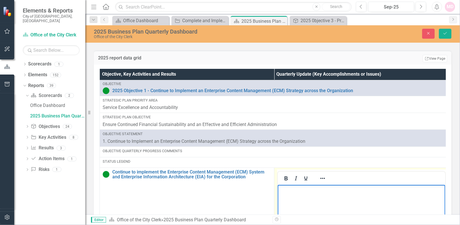
paste body "Rich Text Area. Press ALT-0 for help."
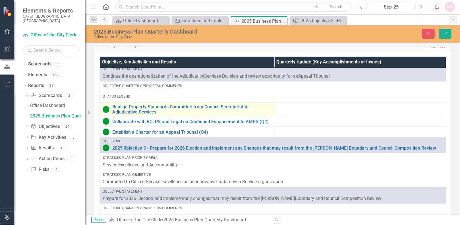
scroll to position [303, 0]
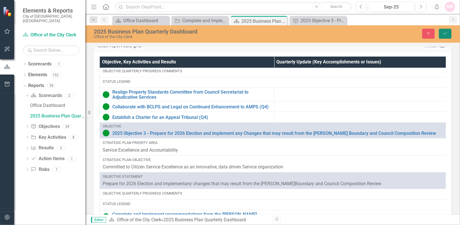
click at [447, 33] on icon "Save" at bounding box center [444, 33] width 5 height 4
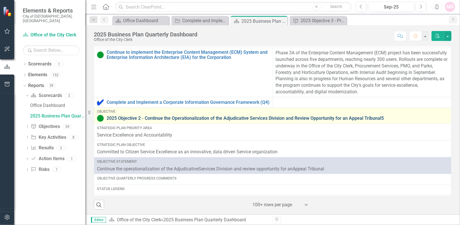
scroll to position [76, 0]
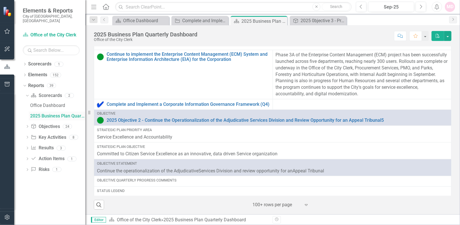
click at [57, 113] on div "2025 Business Plan Quarterly Dashboard" at bounding box center [57, 115] width 55 height 5
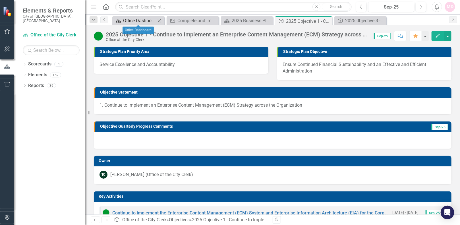
click at [131, 22] on div "Office Dashboard" at bounding box center [139, 20] width 33 height 7
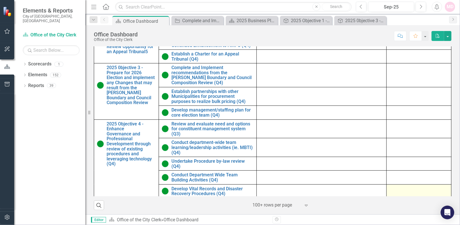
scroll to position [416, 0]
